Goal: Transaction & Acquisition: Purchase product/service

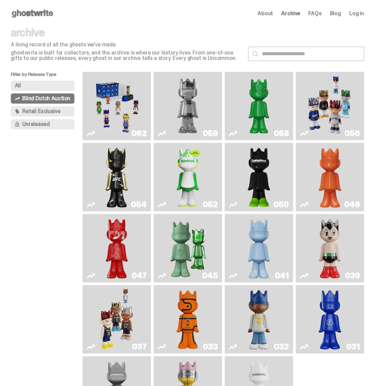
click at [363, 13] on span "Log in" at bounding box center [357, 13] width 15 height 5
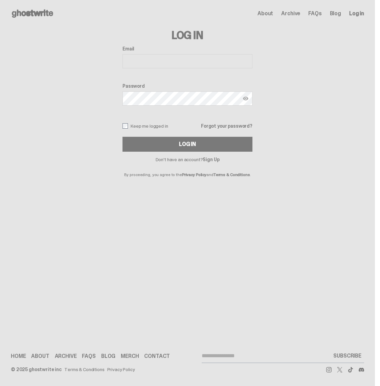
type input "**********"
click at [190, 144] on button "Log In" at bounding box center [188, 144] width 130 height 15
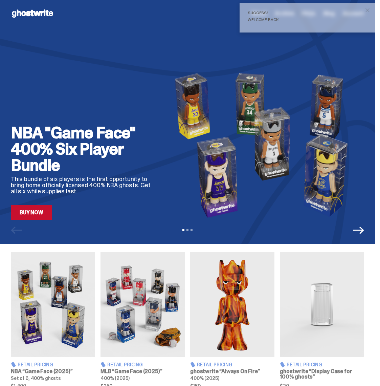
click at [371, 9] on span "close" at bounding box center [367, 10] width 7 height 7
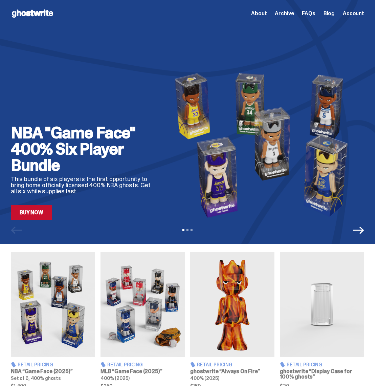
click at [356, 13] on span "Account" at bounding box center [353, 13] width 21 height 5
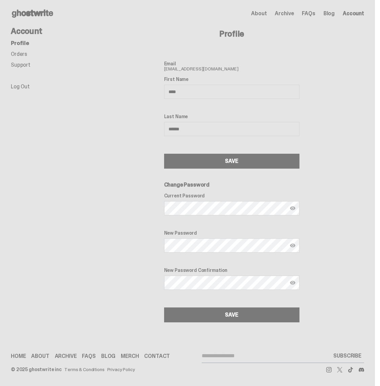
click at [20, 57] on link "Orders" at bounding box center [19, 53] width 16 height 7
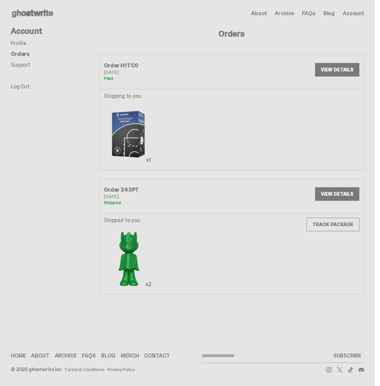
click at [331, 70] on link "VIEW DETAILS" at bounding box center [337, 70] width 44 height 14
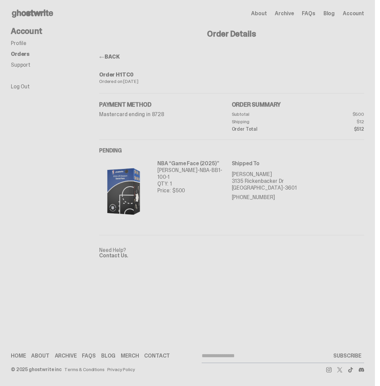
click at [111, 54] on link "BACK" at bounding box center [109, 56] width 20 height 7
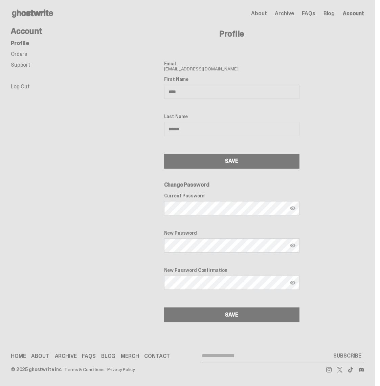
click at [21, 54] on link "Orders" at bounding box center [19, 53] width 16 height 7
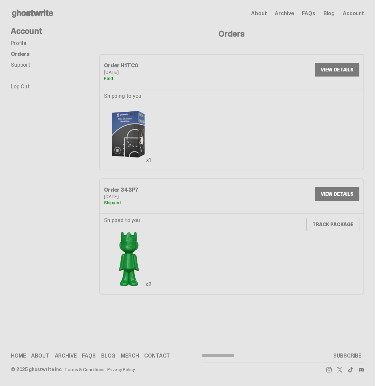
click at [332, 69] on link "VIEW DETAILS" at bounding box center [337, 70] width 44 height 14
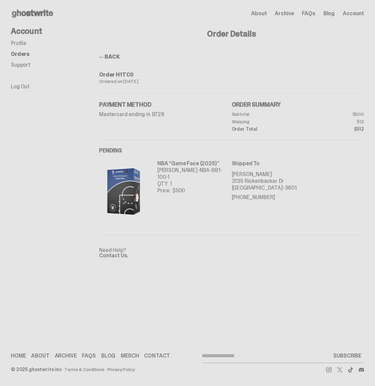
click at [22, 44] on link "Profile" at bounding box center [19, 43] width 16 height 7
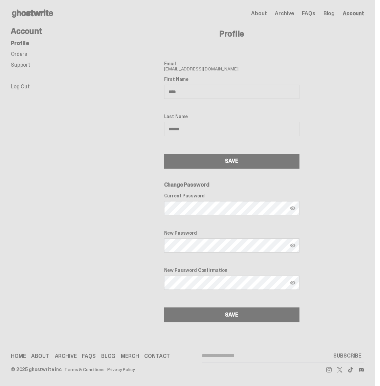
click at [20, 65] on link "Support" at bounding box center [21, 64] width 20 height 7
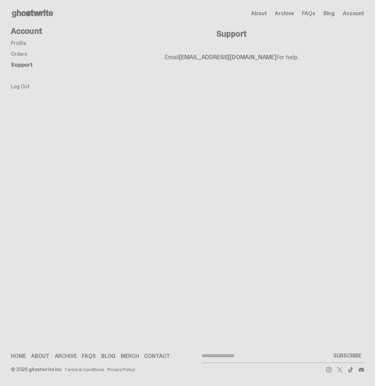
click at [21, 55] on link "Orders" at bounding box center [19, 53] width 16 height 7
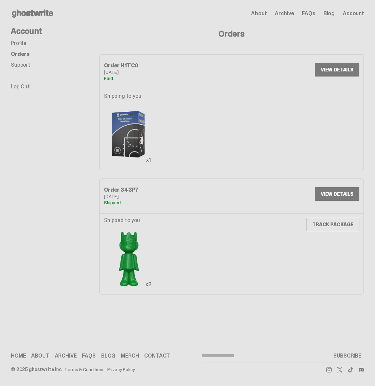
click at [337, 68] on link "VIEW DETAILS" at bounding box center [337, 70] width 44 height 14
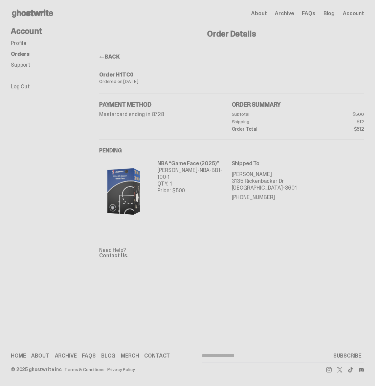
drag, startPoint x: 133, startPoint y: 180, endPoint x: 137, endPoint y: 180, distance: 3.7
click at [134, 180] on img at bounding box center [124, 191] width 50 height 63
drag, startPoint x: 200, startPoint y: 163, endPoint x: 242, endPoint y: 166, distance: 42.1
click at [200, 164] on p "NBA “Game Face (2025)”" at bounding box center [195, 163] width 75 height 7
click at [252, 168] on div "Shipped To Josh Musser 3135 Rickenbacker Dr Pasco, WA 99301-3601 509-531-4976" at bounding box center [298, 191] width 133 height 63
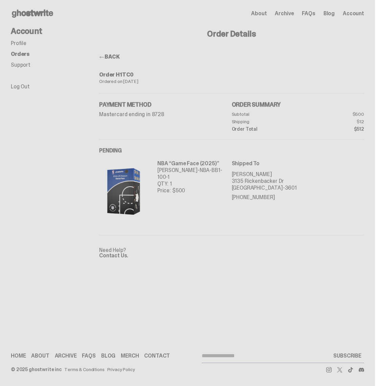
drag, startPoint x: 257, startPoint y: 191, endPoint x: 256, endPoint y: 182, distance: 9.2
click at [258, 191] on p "Pasco, WA 99301-3601" at bounding box center [298, 188] width 133 height 7
click at [236, 33] on h4 "Order Details" at bounding box center [231, 34] width 265 height 8
click at [356, 12] on span "Account" at bounding box center [353, 13] width 21 height 5
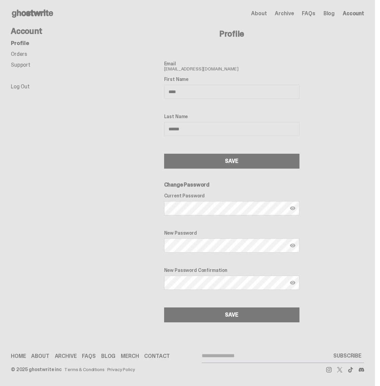
click at [34, 10] on icon at bounding box center [32, 13] width 43 height 11
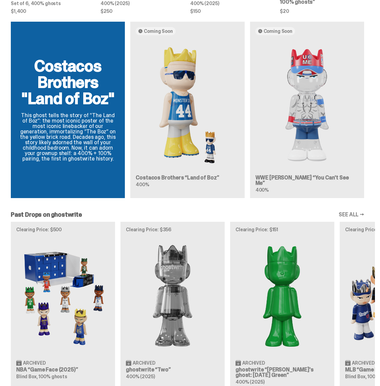
scroll to position [512, 0]
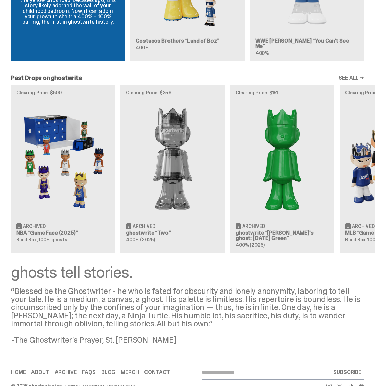
click at [47, 173] on img at bounding box center [62, 159] width 93 height 117
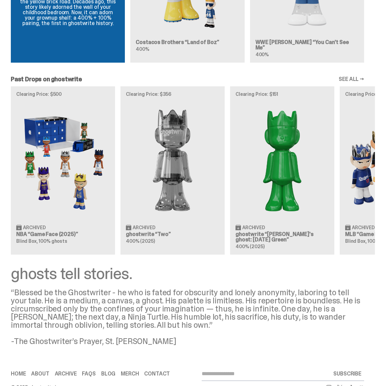
scroll to position [0, 0]
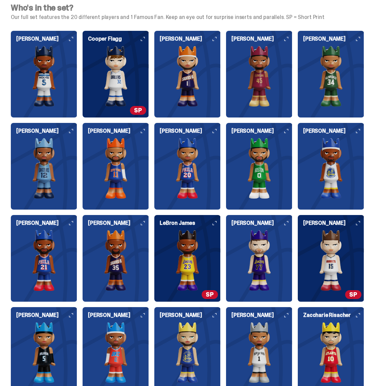
scroll to position [1517, 0]
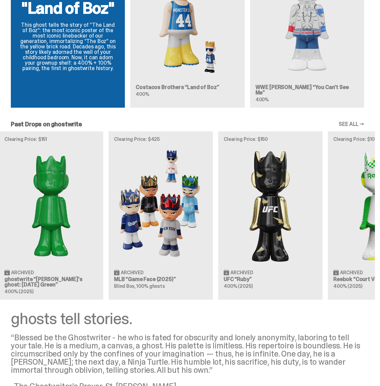
scroll to position [0, 261]
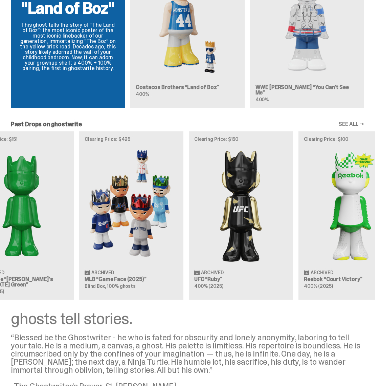
click at [138, 204] on img at bounding box center [131, 205] width 93 height 117
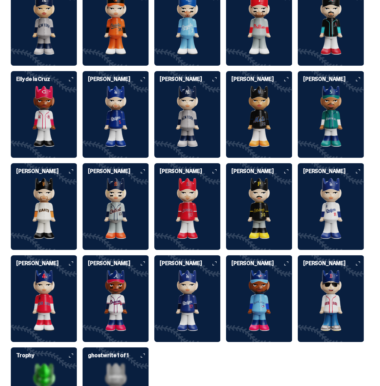
scroll to position [1556, 0]
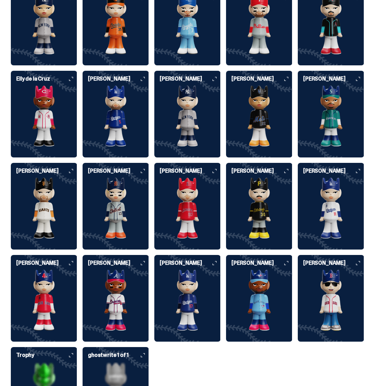
click at [364, 266] on h6 "Mark Wahlberg" at bounding box center [334, 262] width 61 height 5
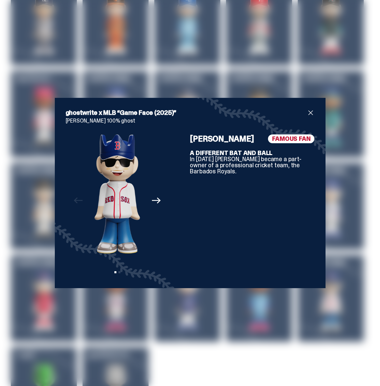
click at [157, 200] on icon "Next" at bounding box center [156, 200] width 9 height 9
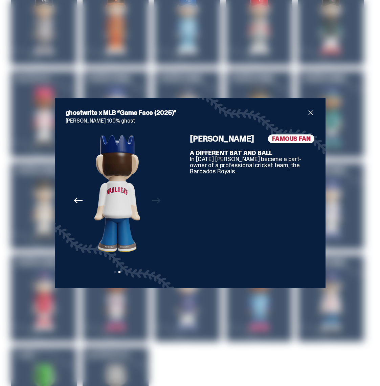
click at [157, 200] on div "Previous Next View slide 1 View slide 2" at bounding box center [118, 205] width 104 height 143
click at [79, 200] on icon "Previous" at bounding box center [78, 200] width 9 height 9
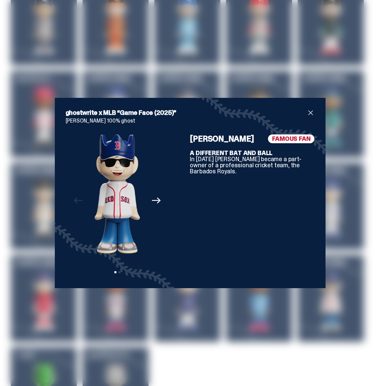
click at [311, 111] on span "close" at bounding box center [311, 113] width 8 height 8
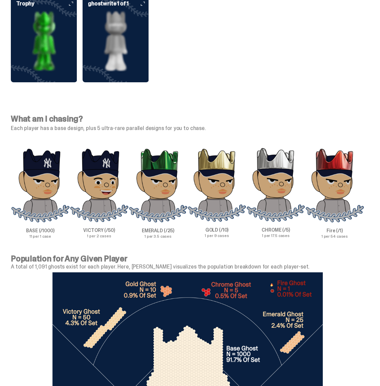
scroll to position [1891, 0]
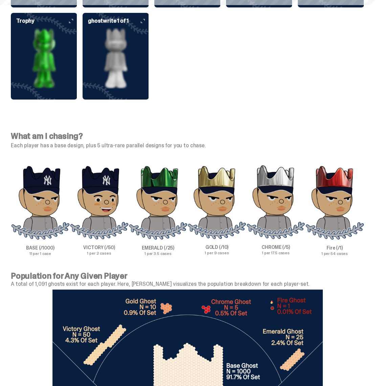
scroll to position [465, 0]
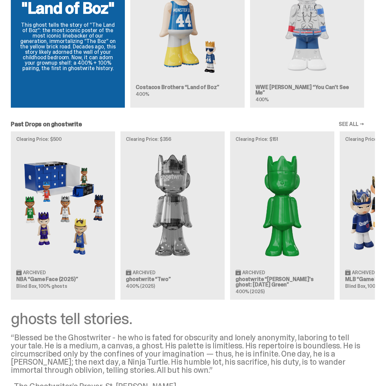
click at [70, 196] on img at bounding box center [62, 205] width 93 height 117
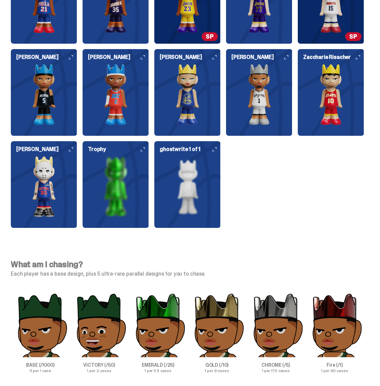
scroll to position [1741, 0]
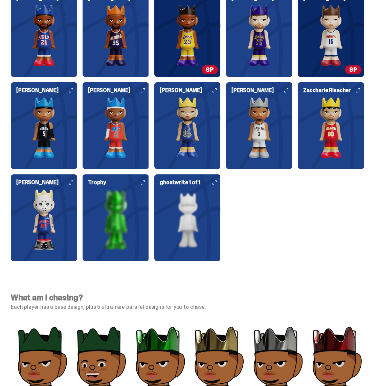
click at [217, 185] on use at bounding box center [215, 183] width 4 height 4
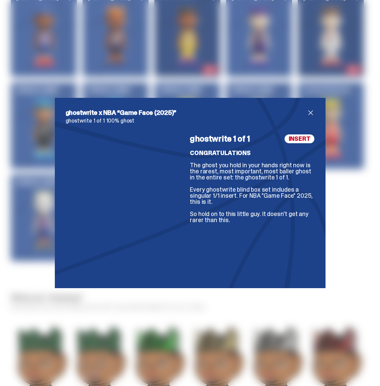
click at [356, 259] on div "ghostwrite x NBA “Game Face (2025)” ghostwrite 1 of 1 100% ghost ghostwrite 1 o…" at bounding box center [190, 193] width 380 height 386
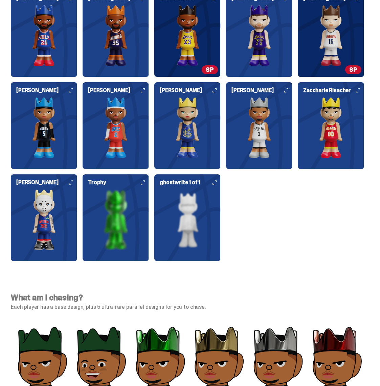
click at [191, 250] on img at bounding box center [187, 219] width 66 height 61
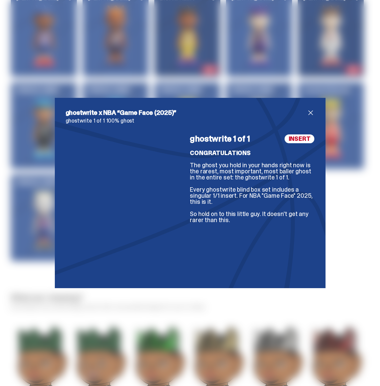
click at [301, 141] on span "INSERT" at bounding box center [300, 138] width 30 height 9
click at [347, 222] on div "ghostwrite x NBA “Game Face (2025)” ghostwrite 1 of 1 100% ghost ghostwrite 1 o…" at bounding box center [190, 193] width 380 height 386
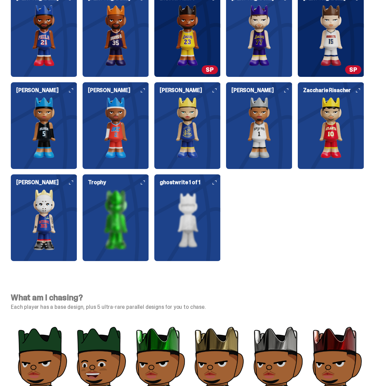
click at [131, 226] on img at bounding box center [116, 219] width 66 height 61
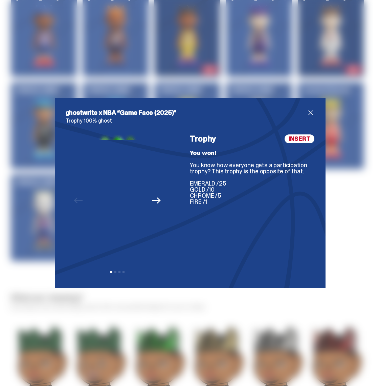
click at [352, 214] on div "ghostwrite x NBA “Game Face (2025)” Trophy 100% ghost Previous Next View slide …" at bounding box center [190, 193] width 380 height 386
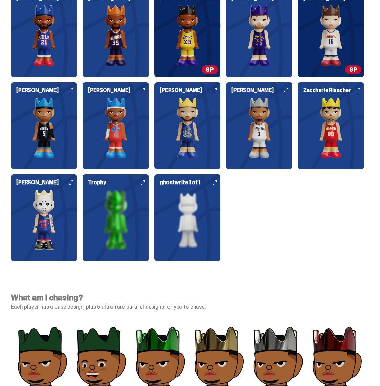
click at [45, 230] on img at bounding box center [44, 219] width 66 height 61
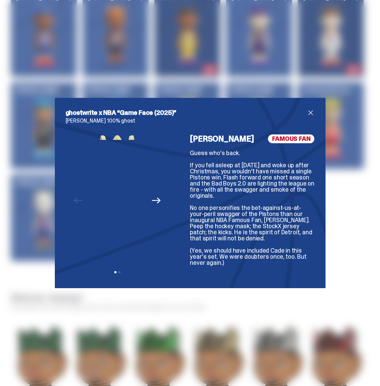
click at [345, 214] on div "ghostwrite x NBA “Game Face (2025)” Eminem 100% ghost Previous Next View slide …" at bounding box center [190, 193] width 380 height 386
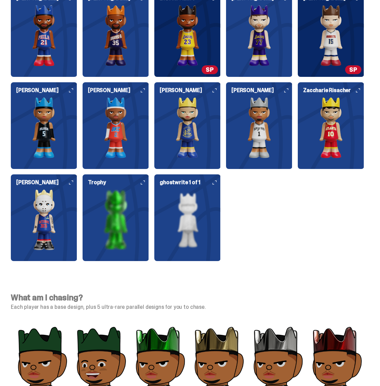
click at [338, 138] on img at bounding box center [331, 127] width 66 height 61
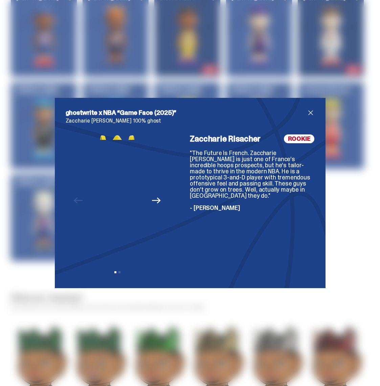
click at [337, 225] on div "ghostwrite x NBA “Game Face (2025)” Zaccharie Risacher 100% ghost Previous Next…" at bounding box center [190, 193] width 380 height 386
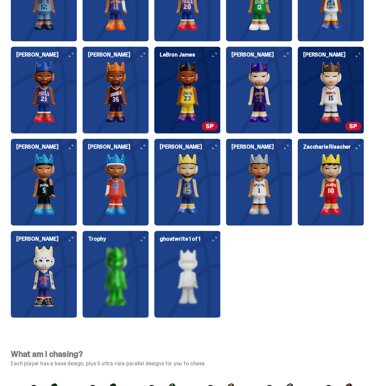
scroll to position [1684, 0]
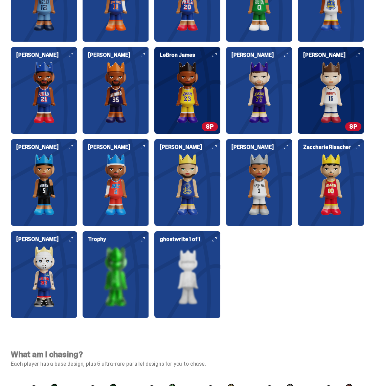
click at [75, 242] on h6 "Eminem" at bounding box center [46, 239] width 61 height 5
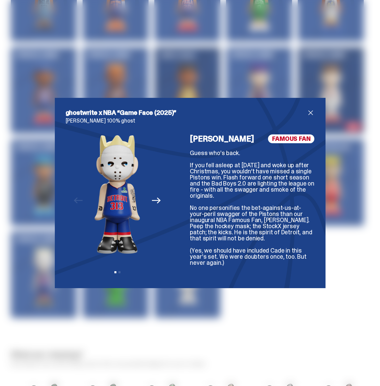
click at [157, 199] on icon "Next" at bounding box center [156, 200] width 9 height 9
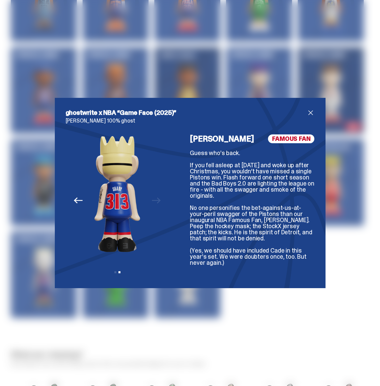
click at [157, 199] on div "Previous Next View slide 1 View slide 2" at bounding box center [118, 205] width 104 height 143
click at [311, 112] on span "close" at bounding box center [311, 113] width 8 height 8
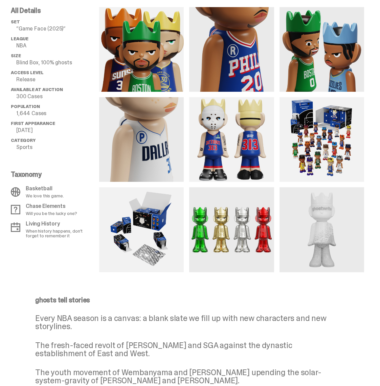
scroll to position [509, 0]
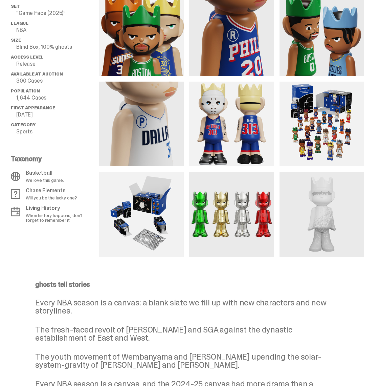
click at [313, 246] on img at bounding box center [322, 214] width 85 height 85
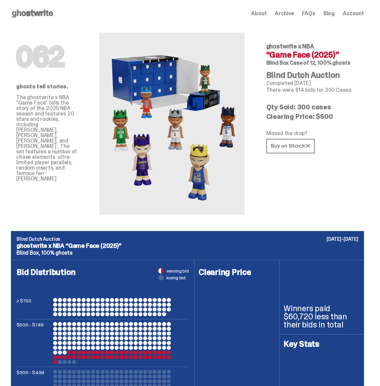
scroll to position [0, 0]
click at [195, 123] on img at bounding box center [172, 124] width 146 height 182
